Goal: Transaction & Acquisition: Purchase product/service

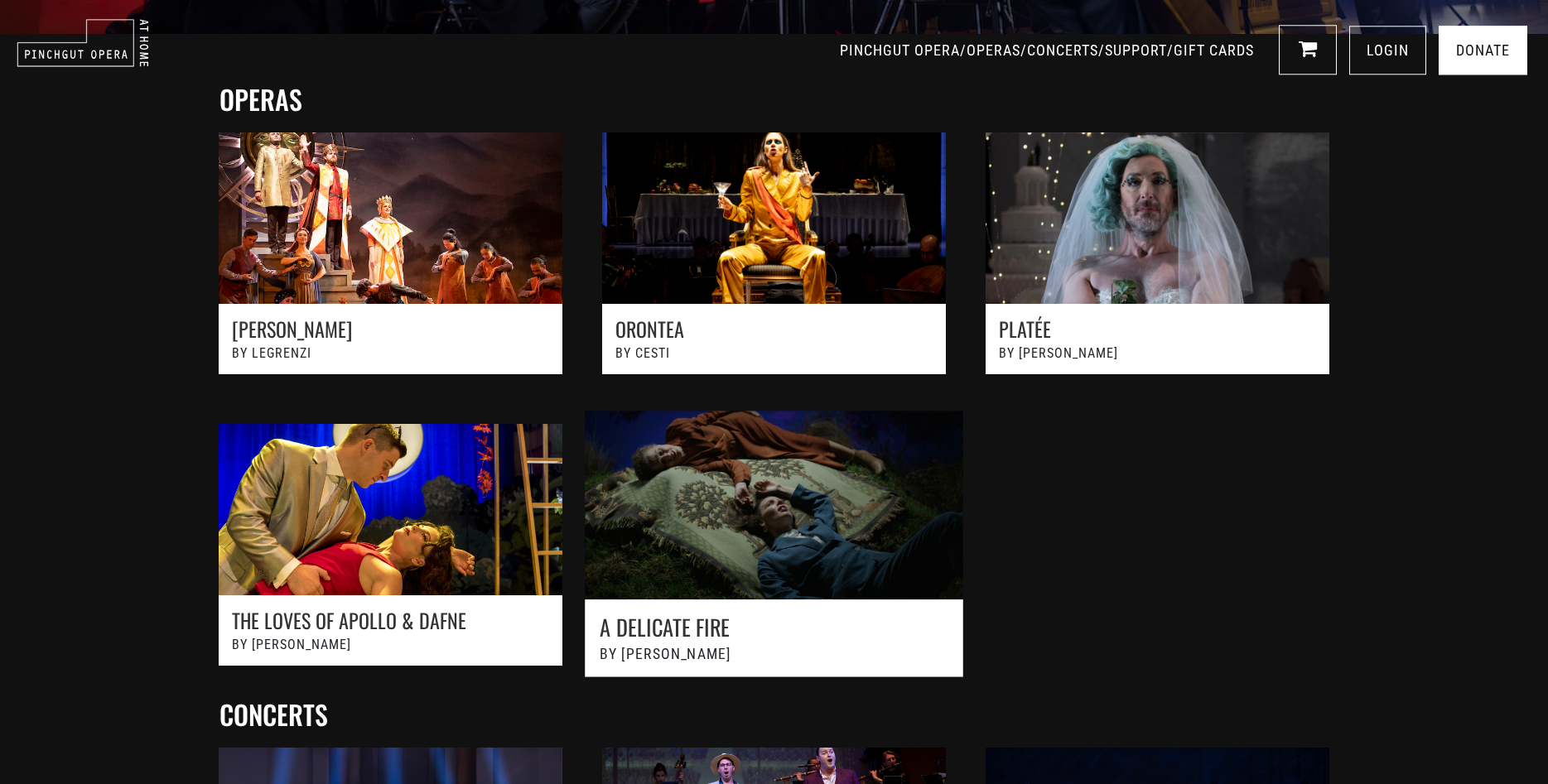
scroll to position [591, 0]
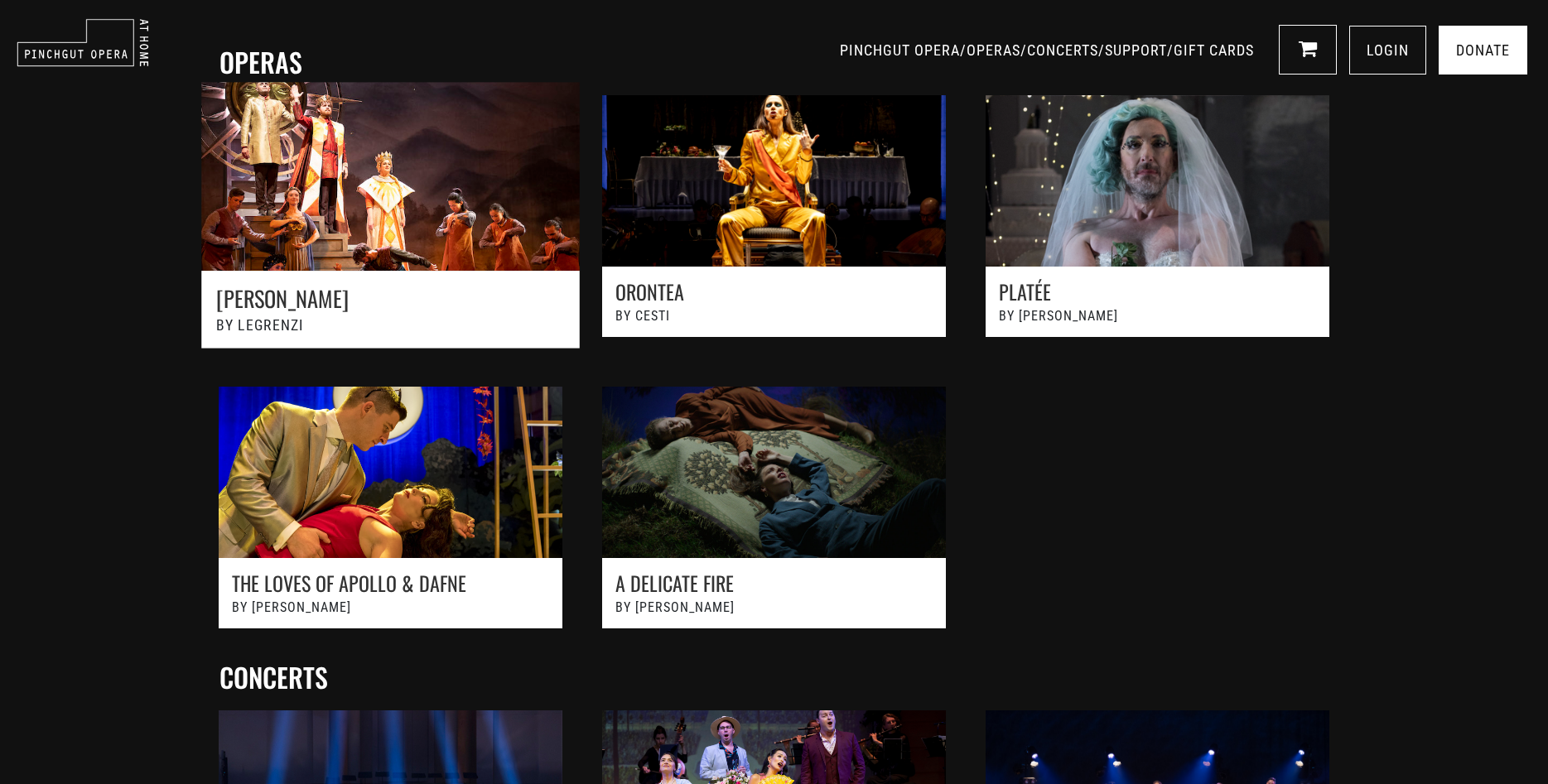
click at [361, 271] on link at bounding box center [390, 224] width 421 height 321
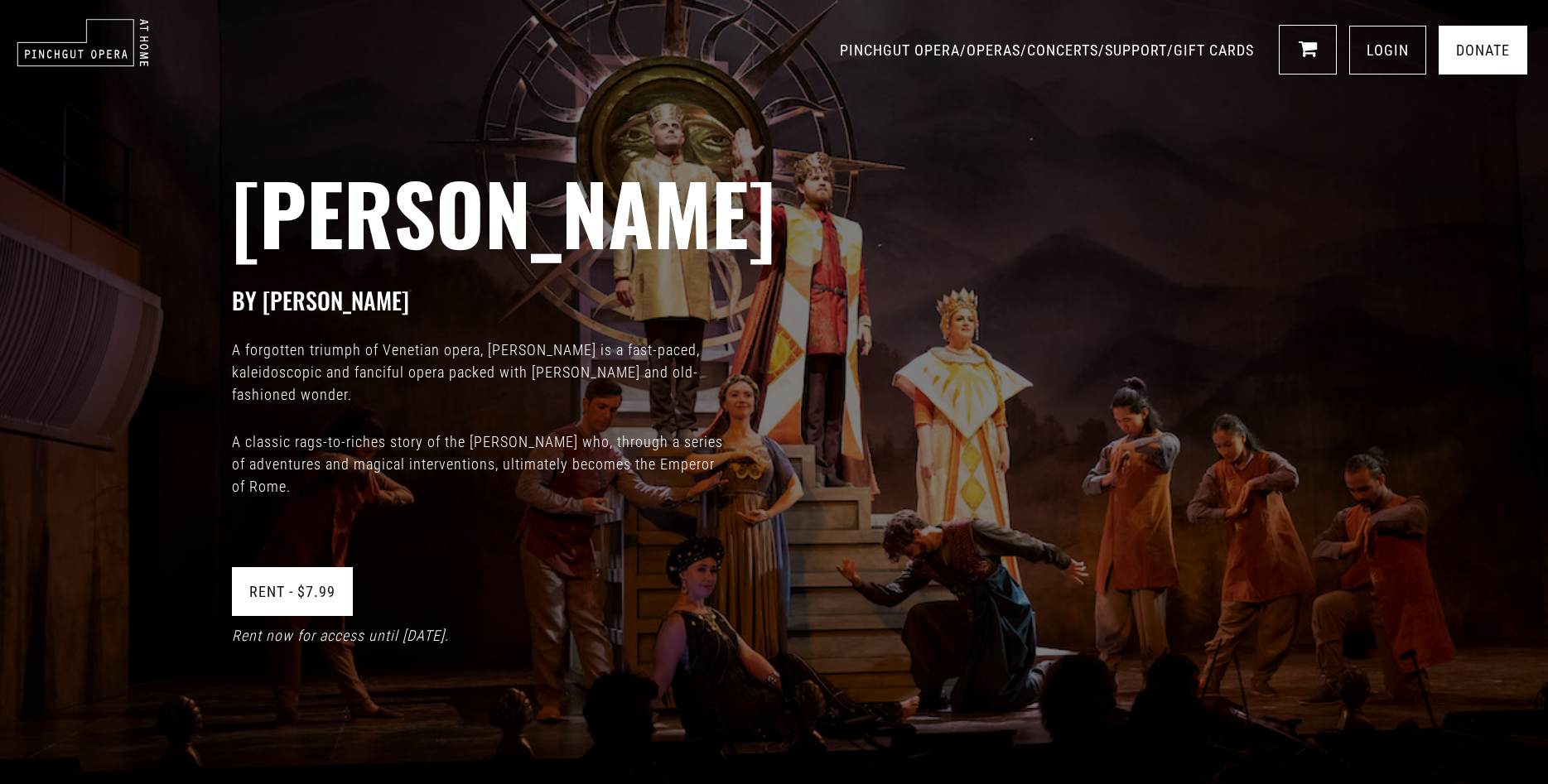
click at [311, 597] on link "Rent - $7.99" at bounding box center [293, 591] width 121 height 49
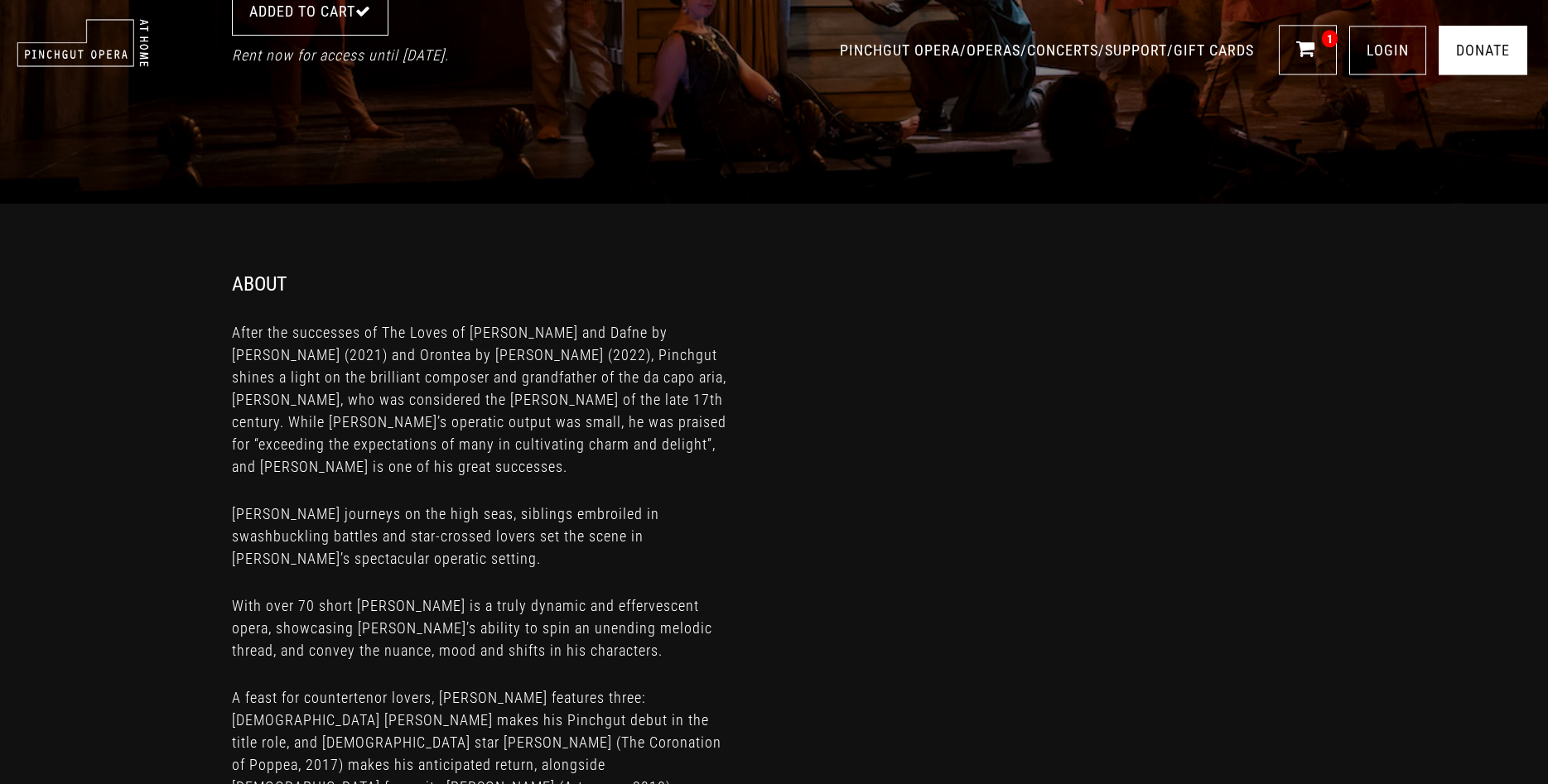
scroll to position [507, 0]
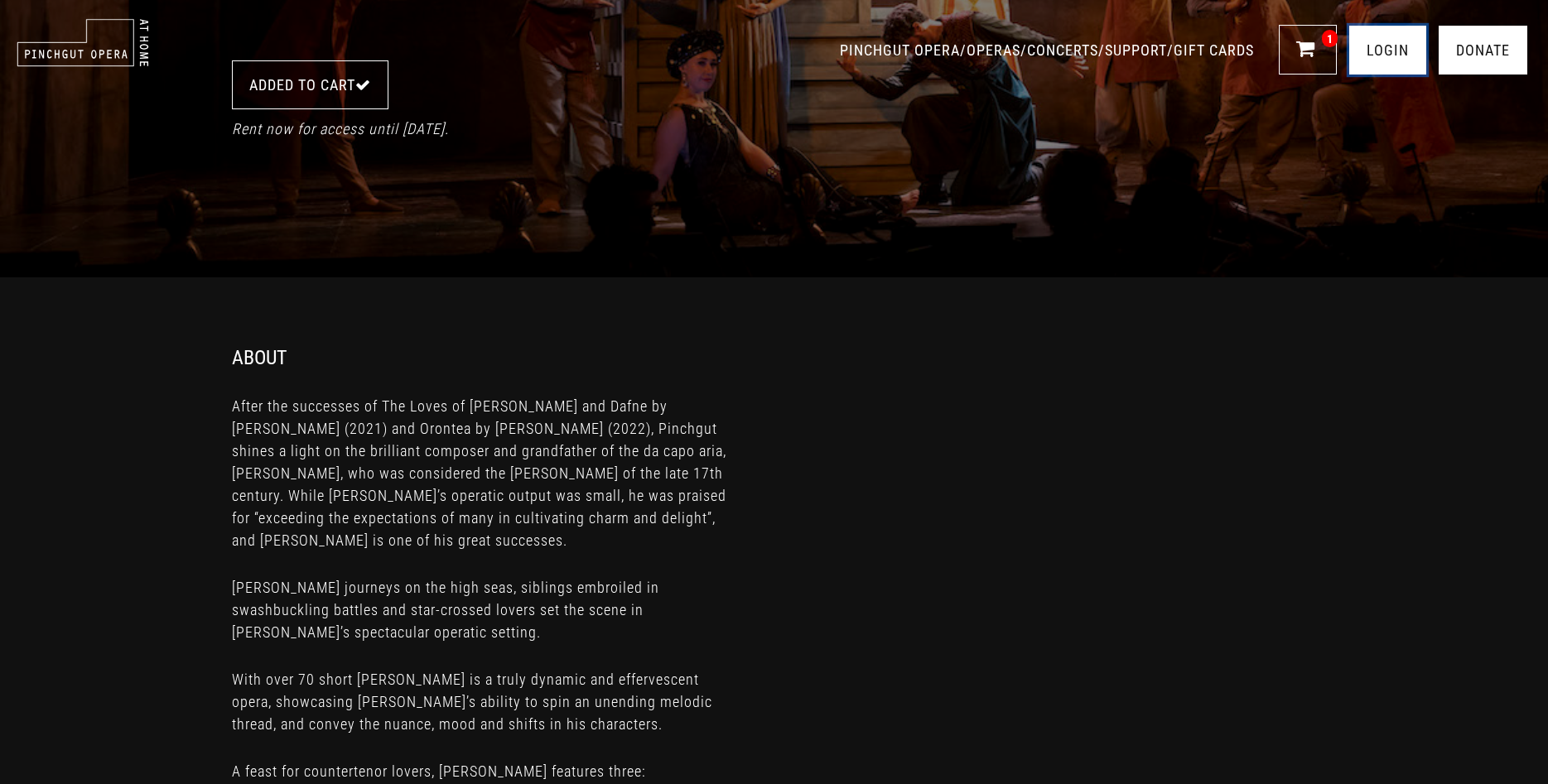
click at [1401, 51] on link "LOGIN" at bounding box center [1388, 50] width 77 height 49
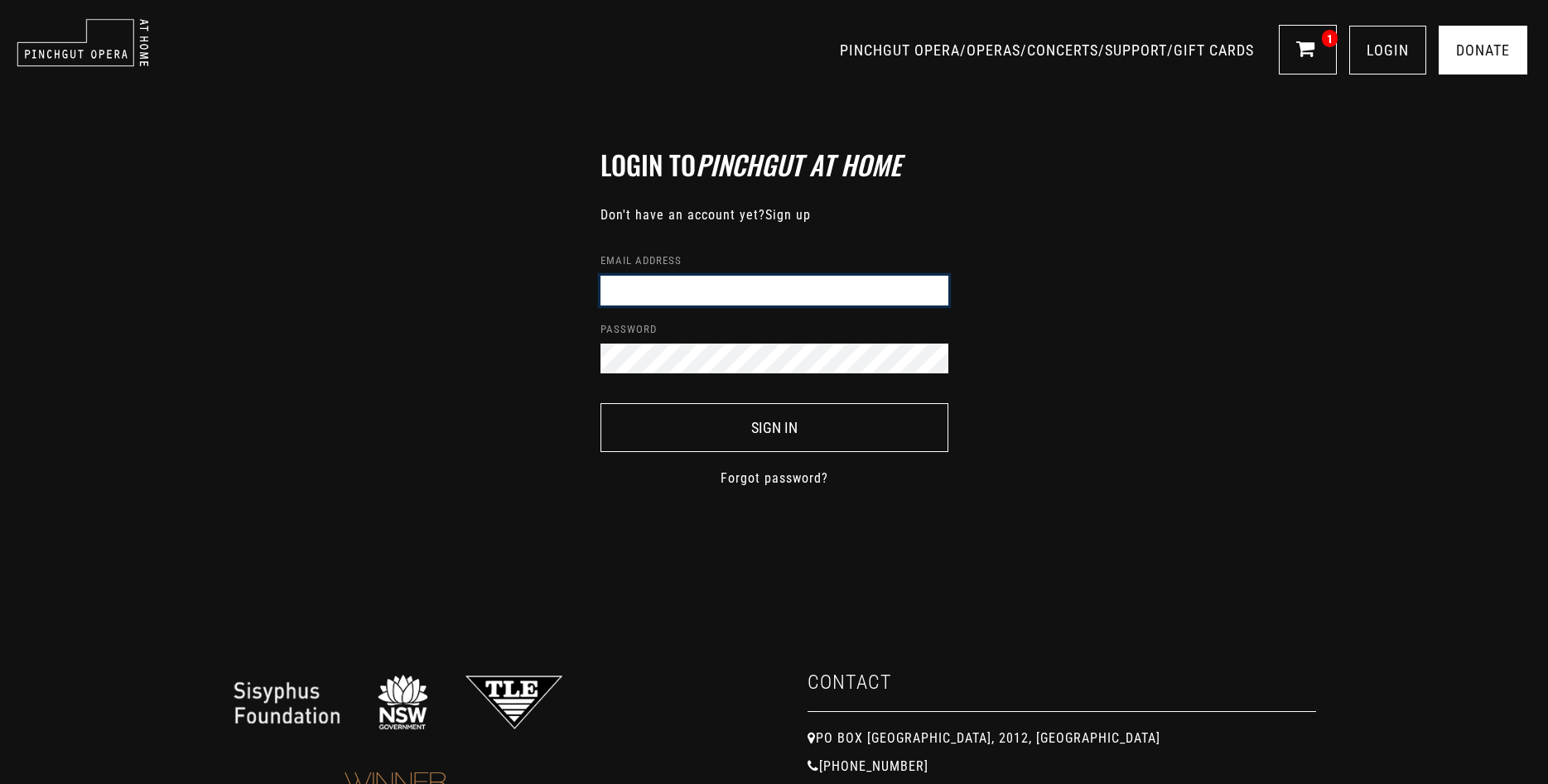
click at [753, 305] on input "Email address" at bounding box center [775, 291] width 348 height 30
click at [689, 292] on input "Email address" at bounding box center [775, 291] width 348 height 30
click at [785, 212] on link "Sign up" at bounding box center [788, 215] width 45 height 16
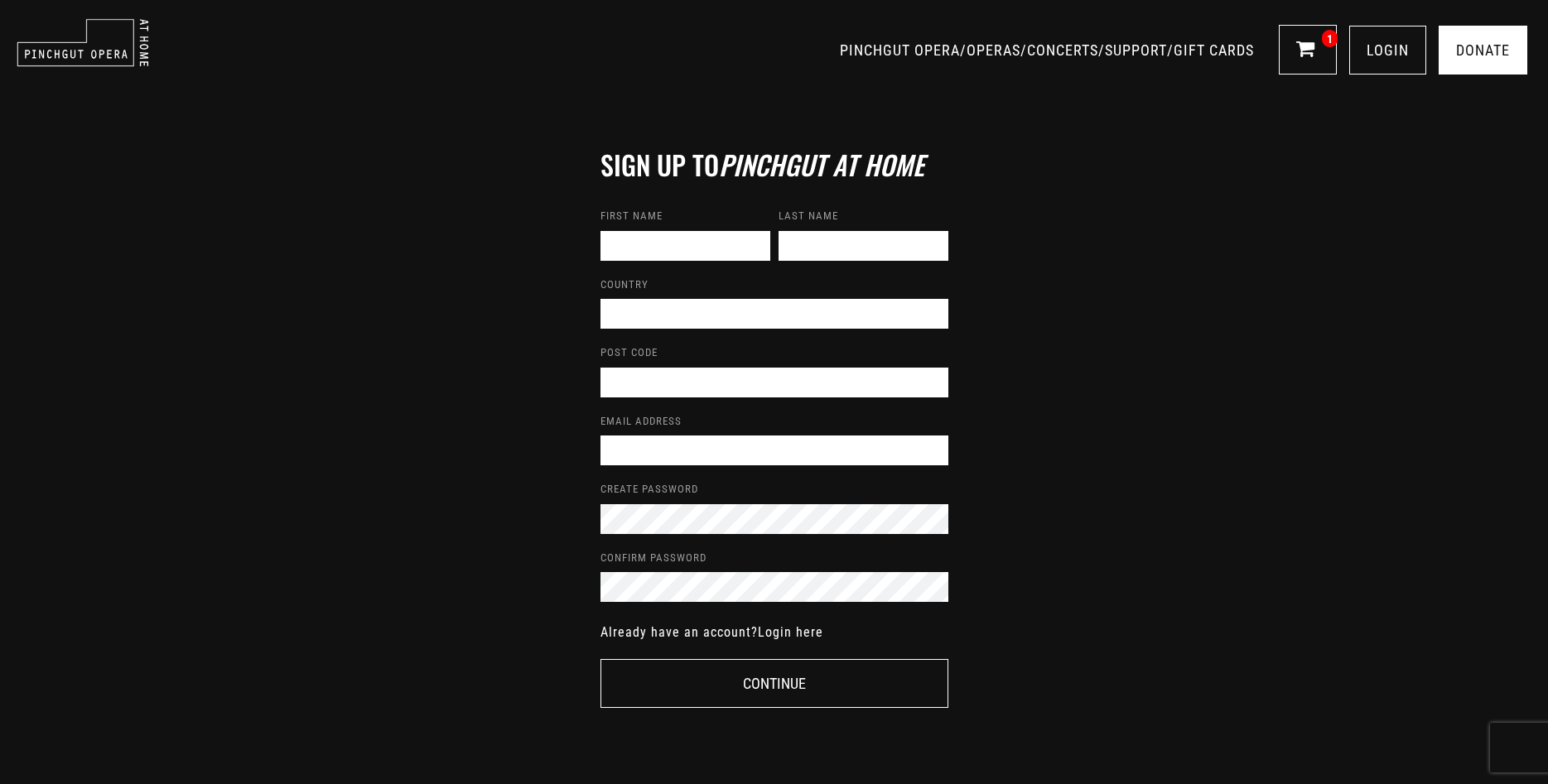
click at [523, 207] on div "Sign Up to Pinchgut At Home First name Last name Country Post code Email addres…" at bounding box center [774, 429] width 1548 height 758
